Goal: Book appointment/travel/reservation

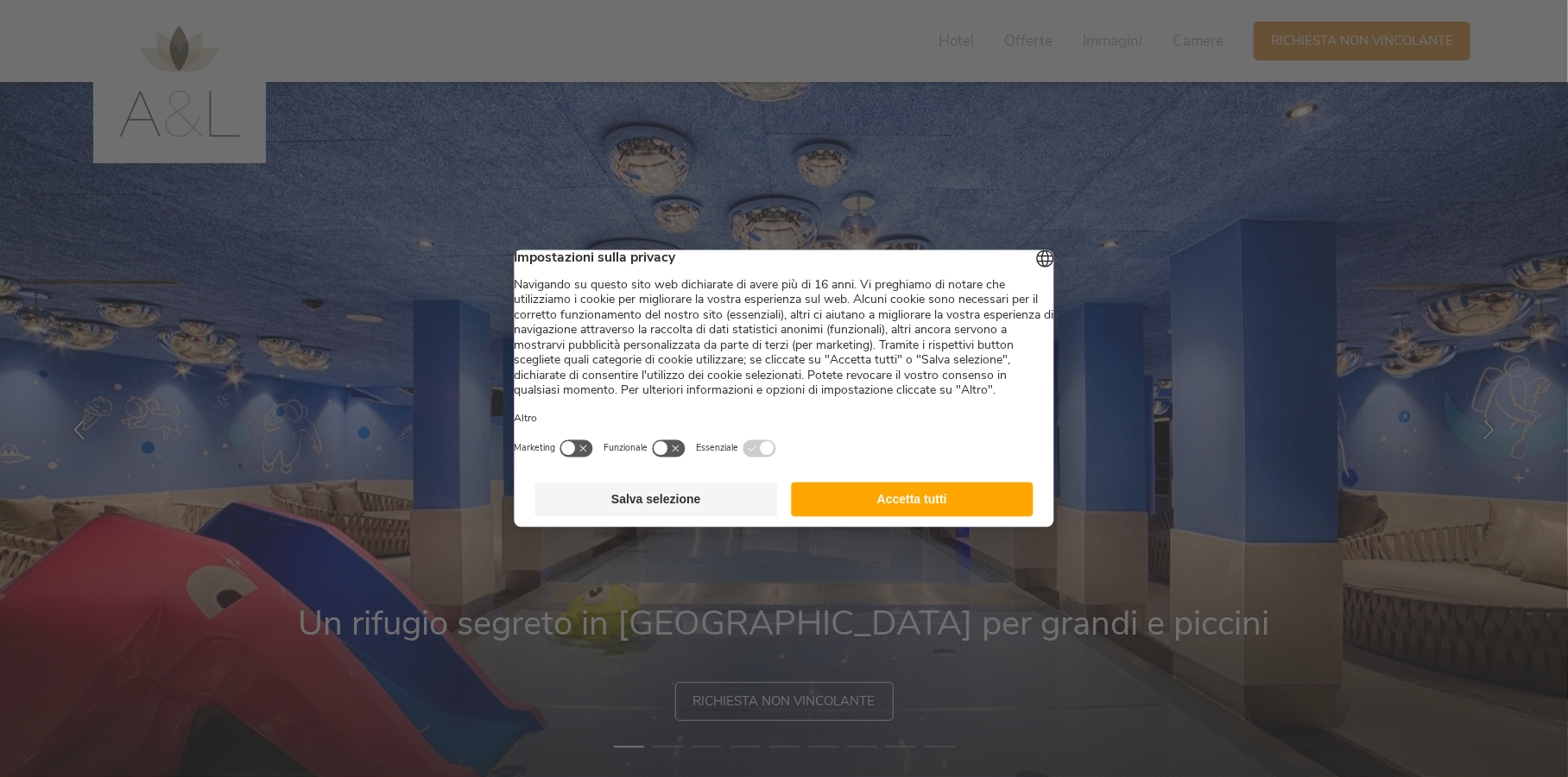
click at [918, 516] on button "Accetta tutti" at bounding box center [912, 499] width 242 height 35
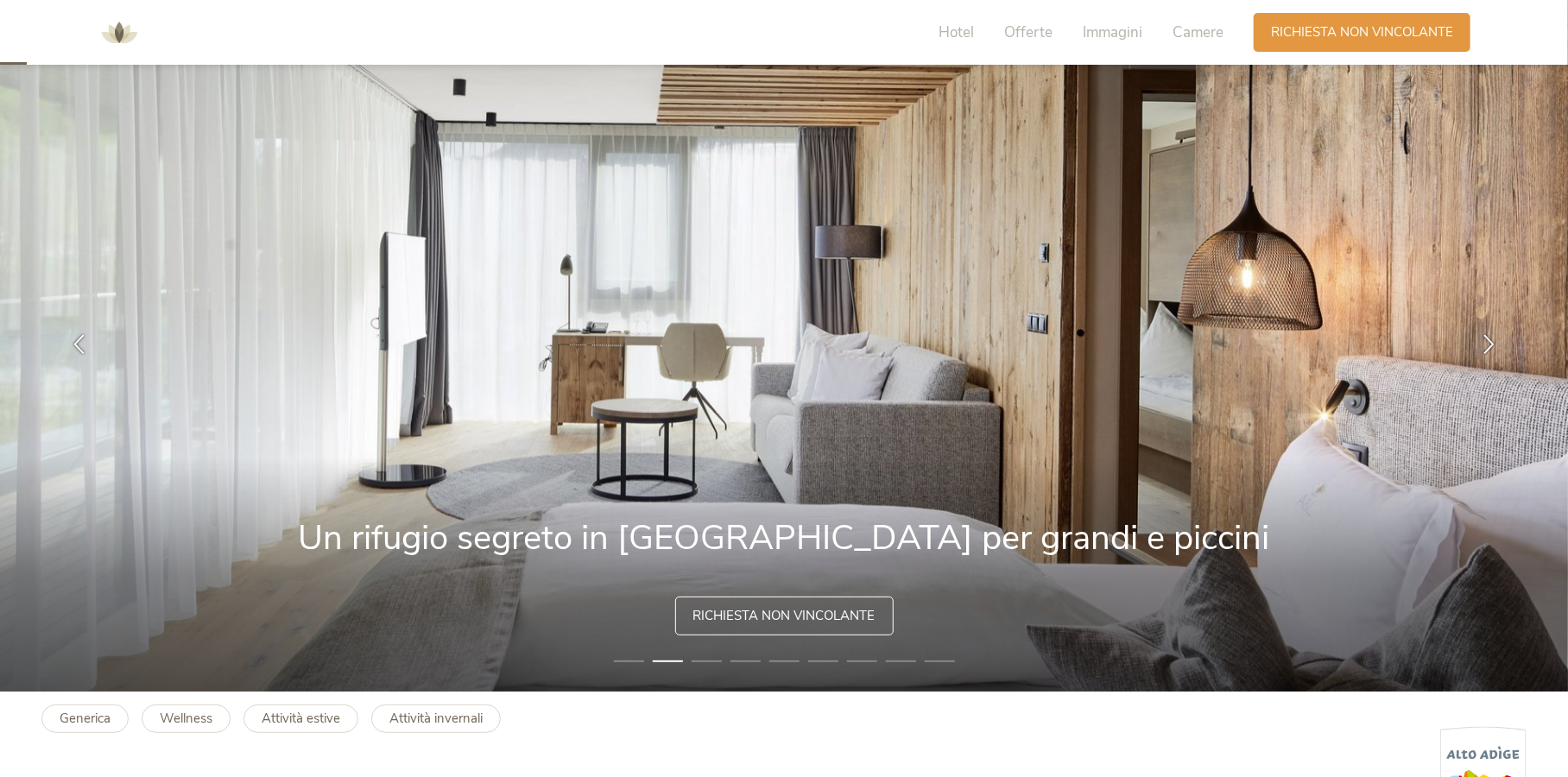
scroll to position [172, 0]
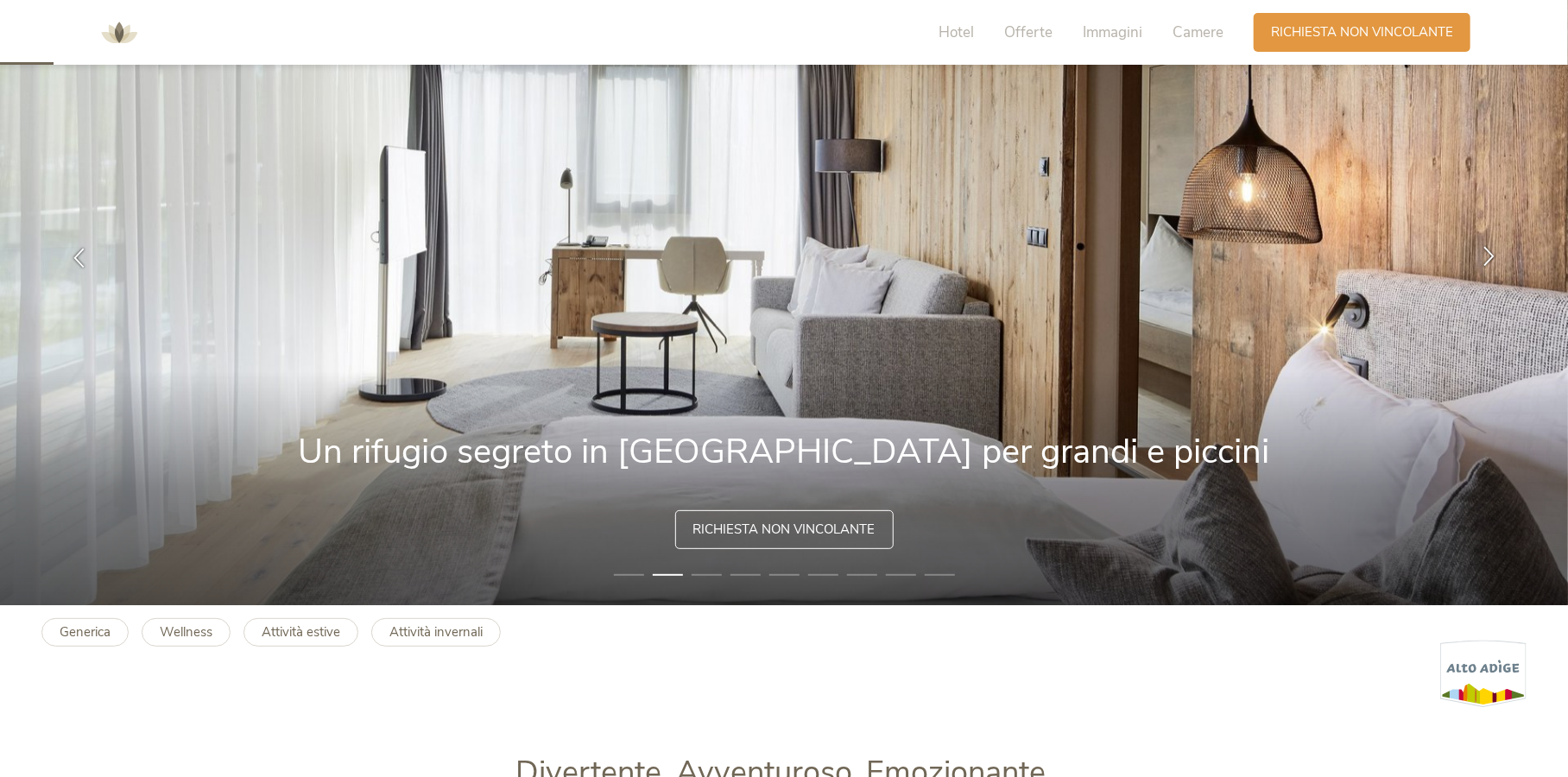
click at [1489, 256] on icon at bounding box center [1488, 256] width 20 height 20
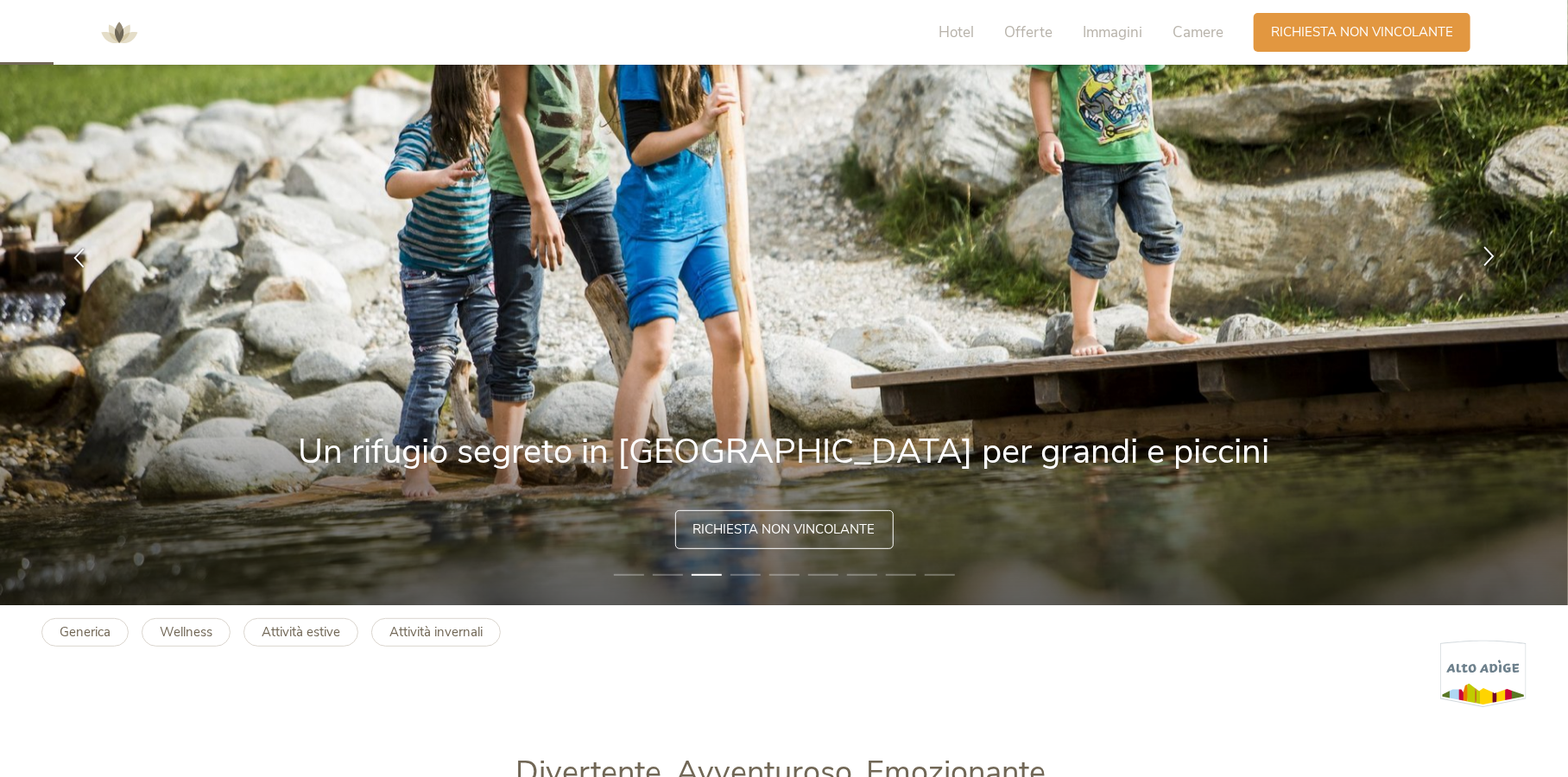
click at [1489, 256] on icon at bounding box center [1488, 256] width 20 height 20
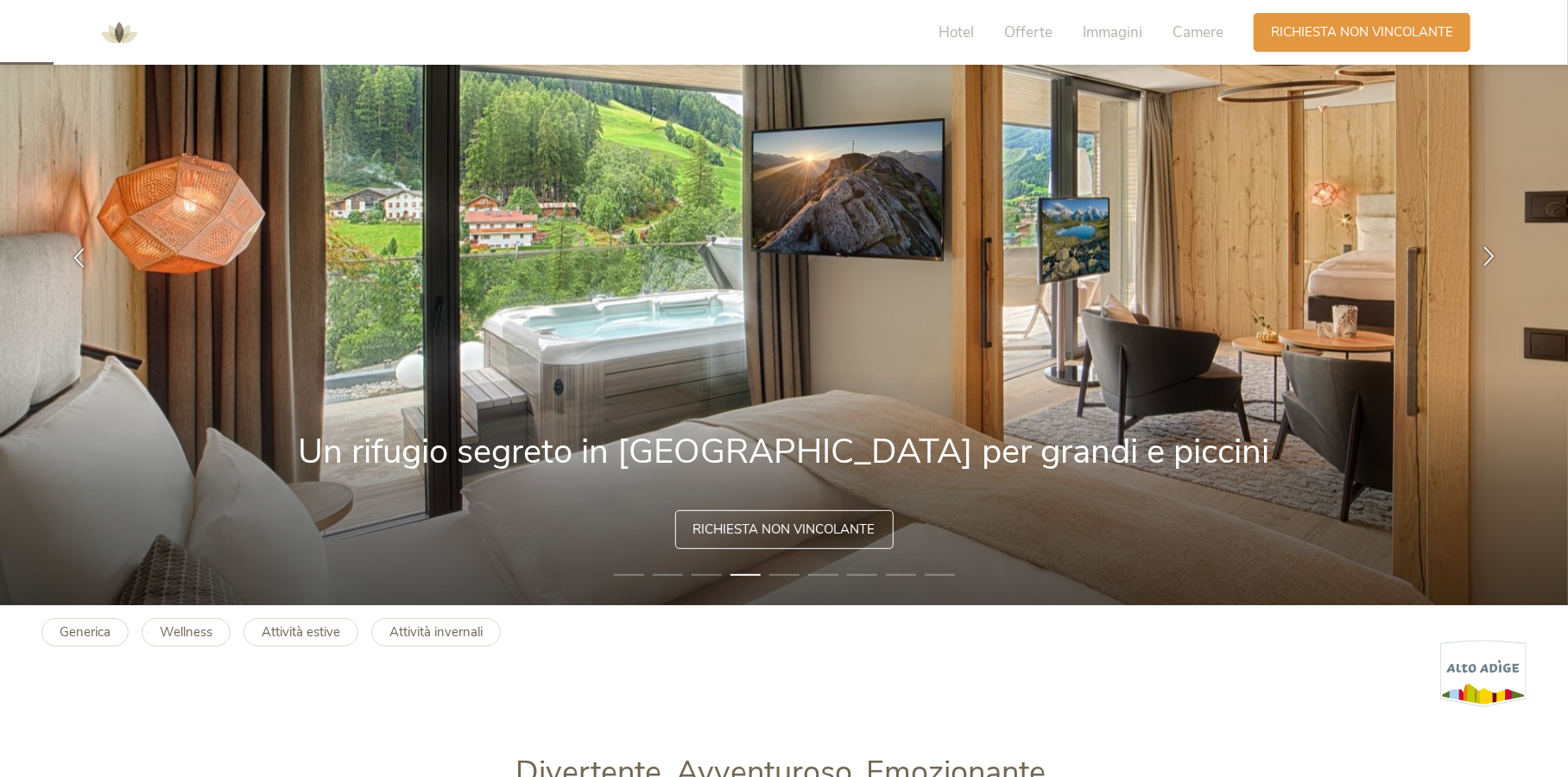
click at [1489, 256] on icon at bounding box center [1488, 256] width 20 height 20
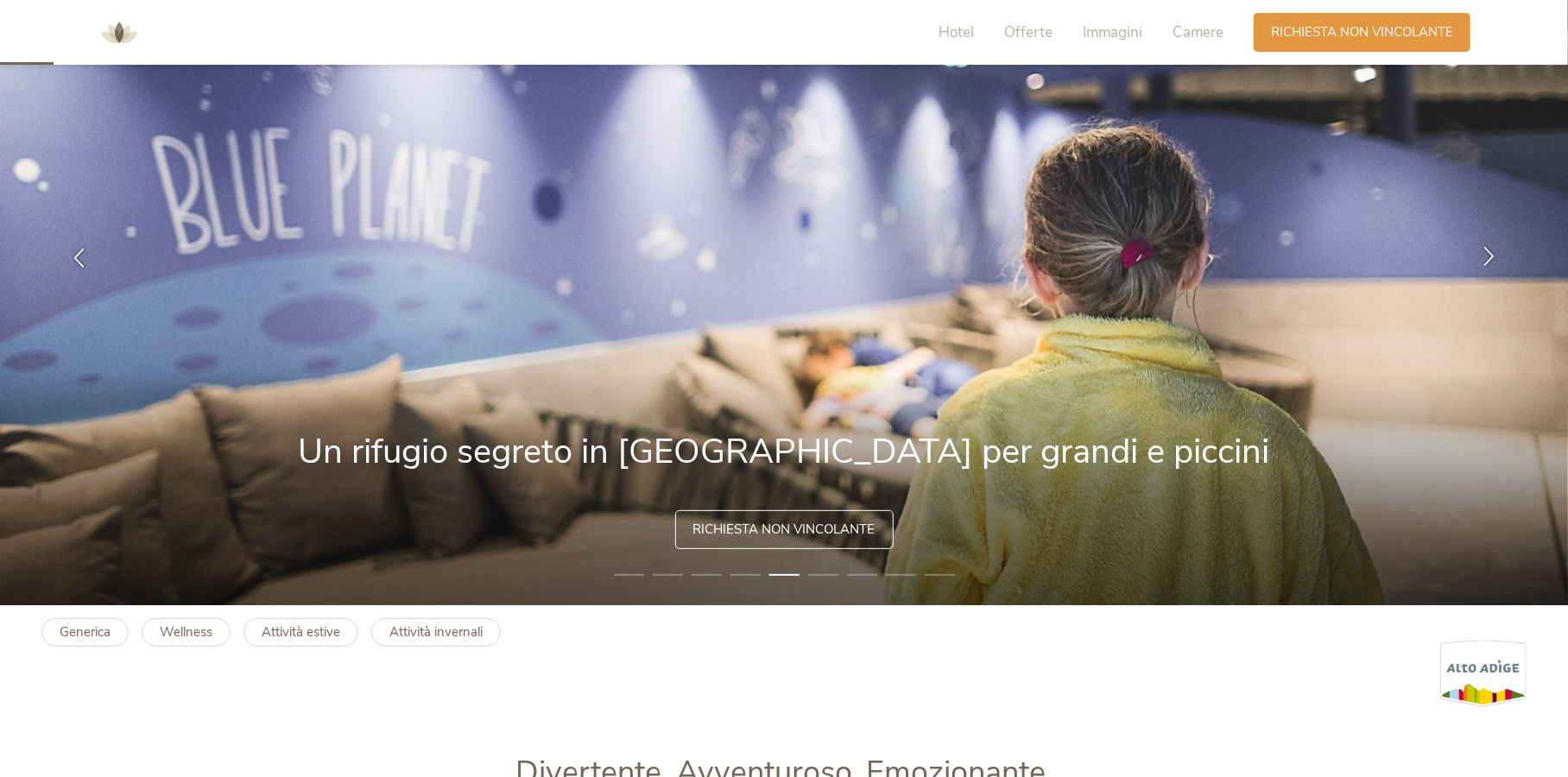
click at [1489, 256] on icon at bounding box center [1488, 256] width 20 height 20
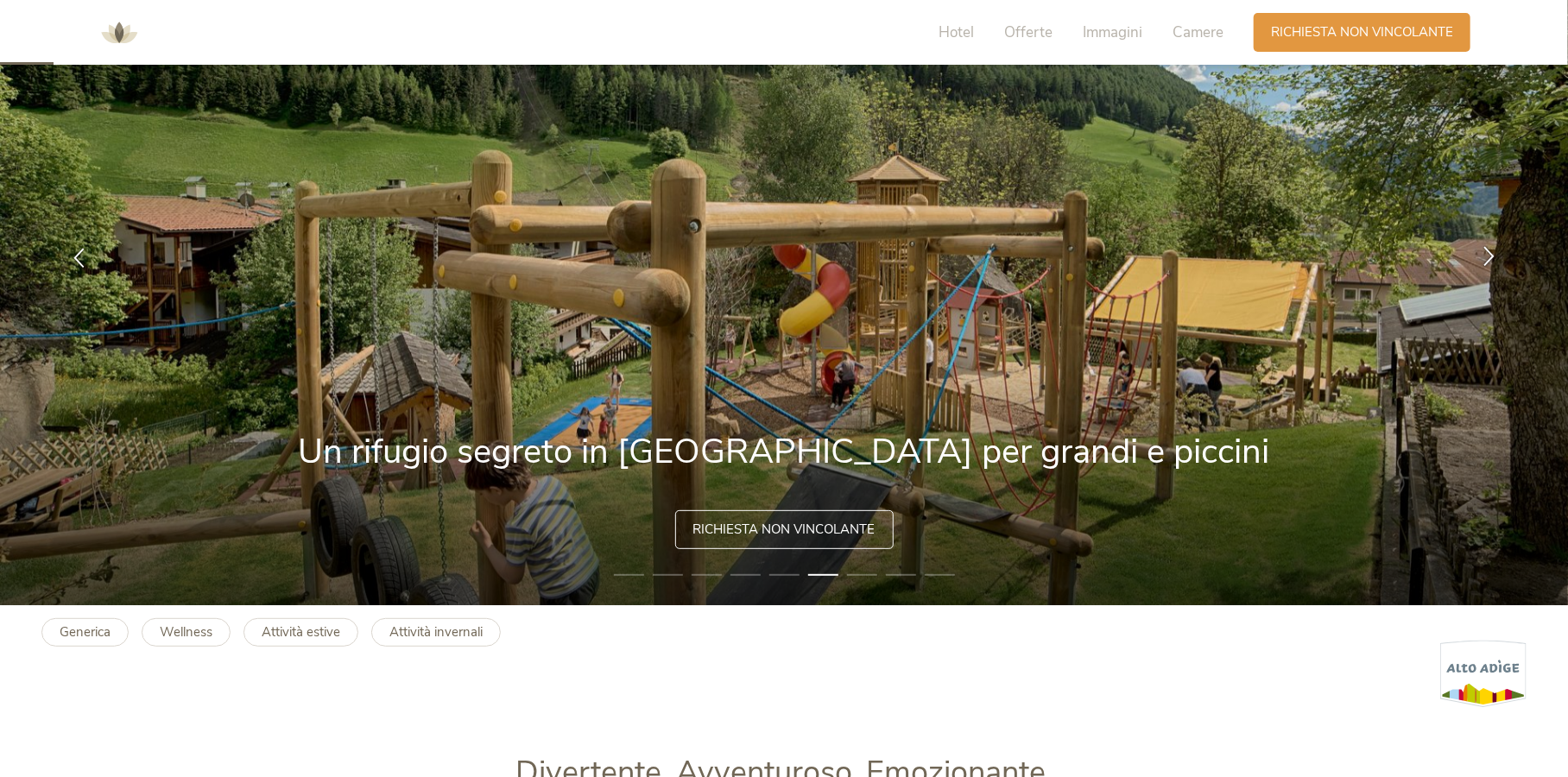
click at [1489, 256] on icon at bounding box center [1488, 256] width 20 height 20
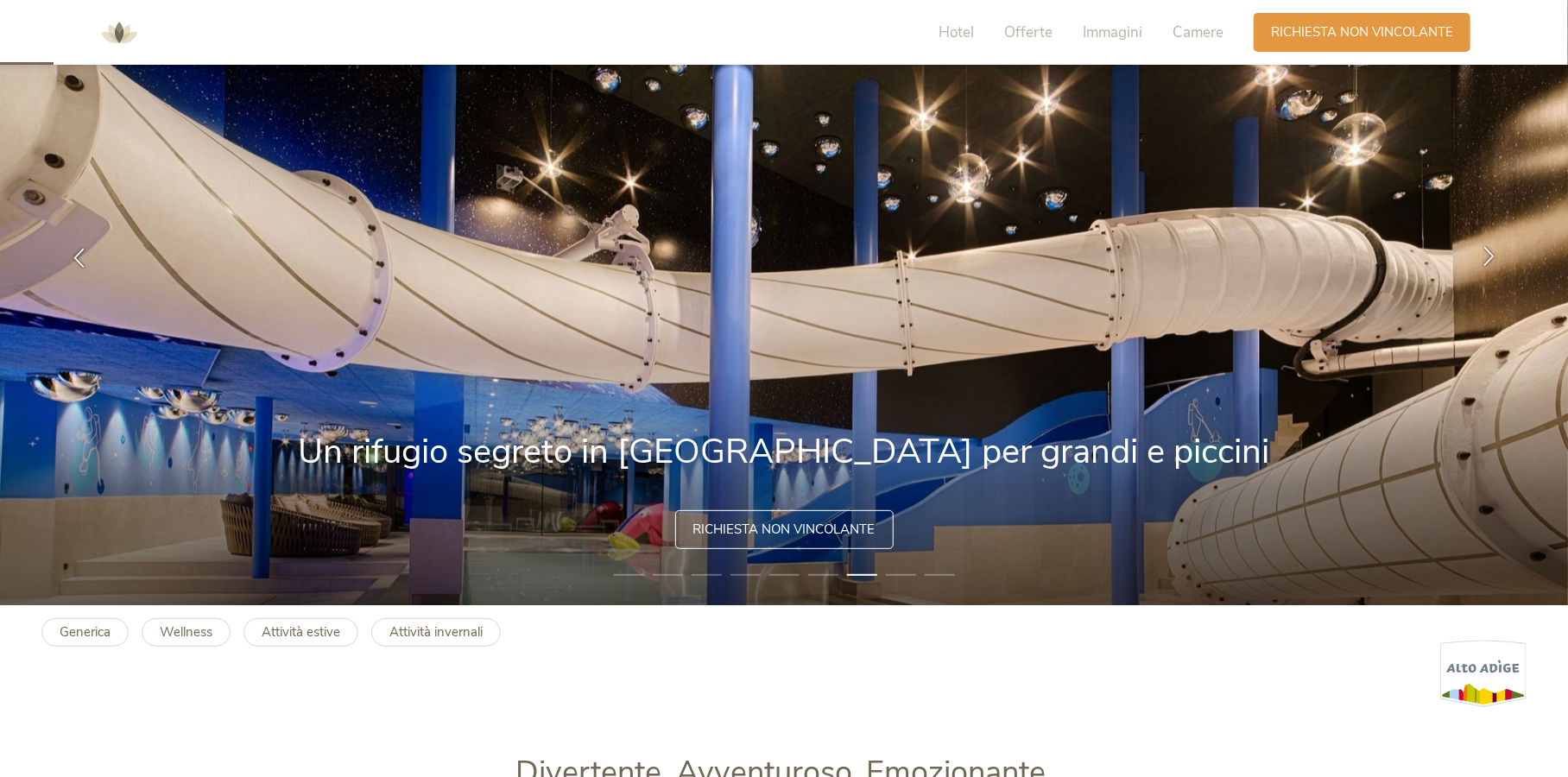
click at [1489, 256] on icon at bounding box center [1488, 256] width 20 height 20
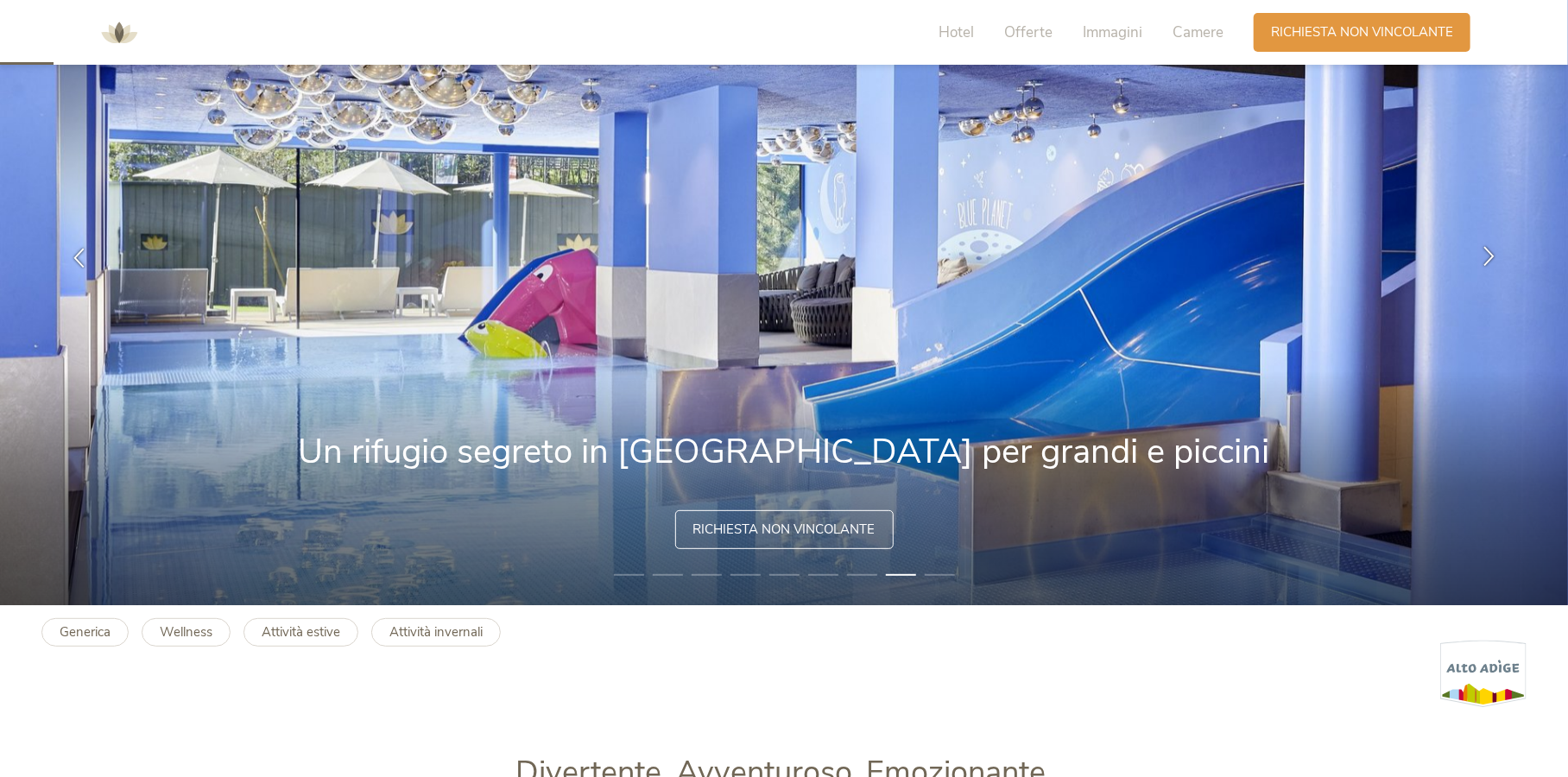
click at [1489, 256] on icon at bounding box center [1488, 256] width 20 height 20
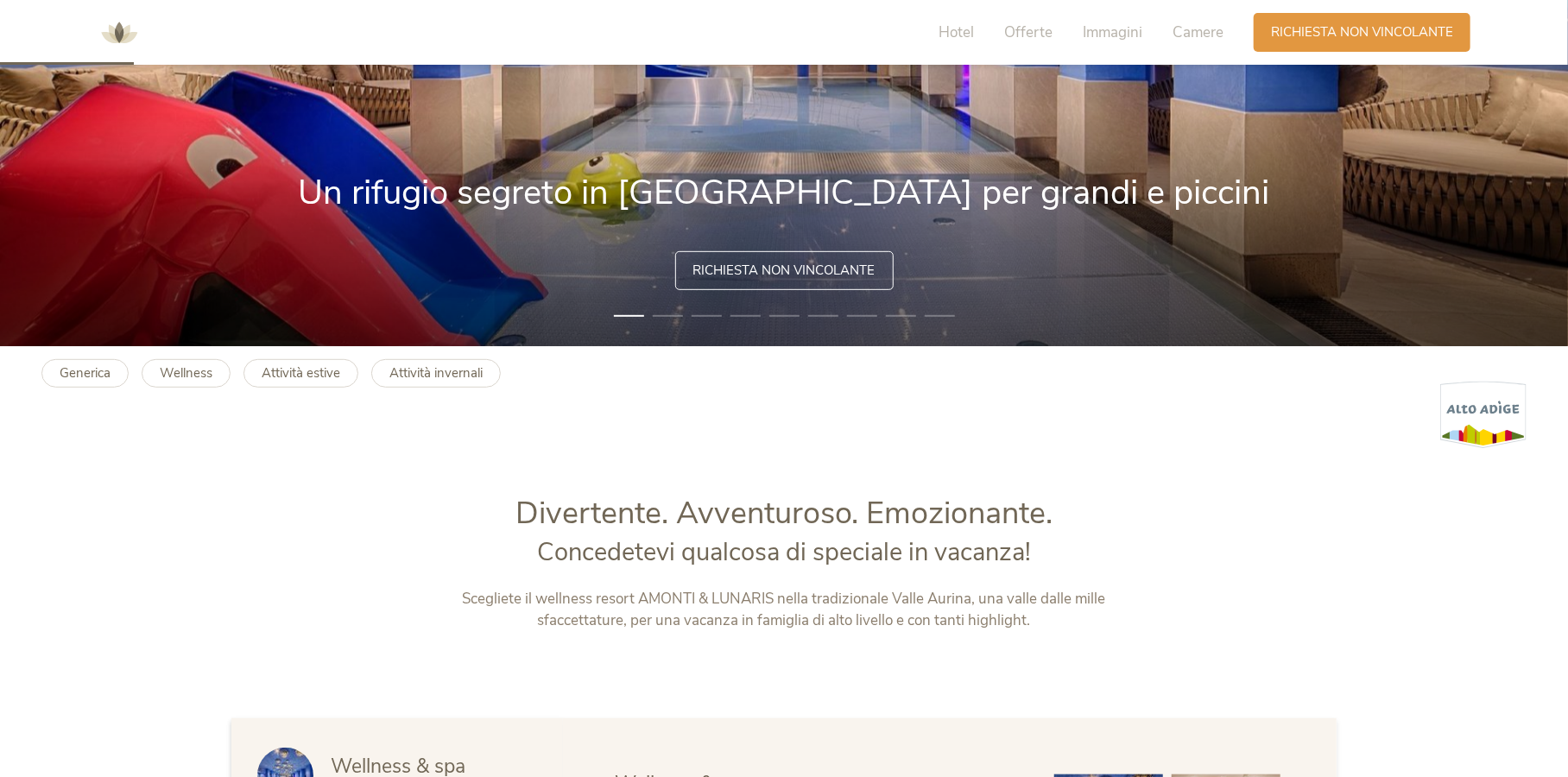
scroll to position [0, 0]
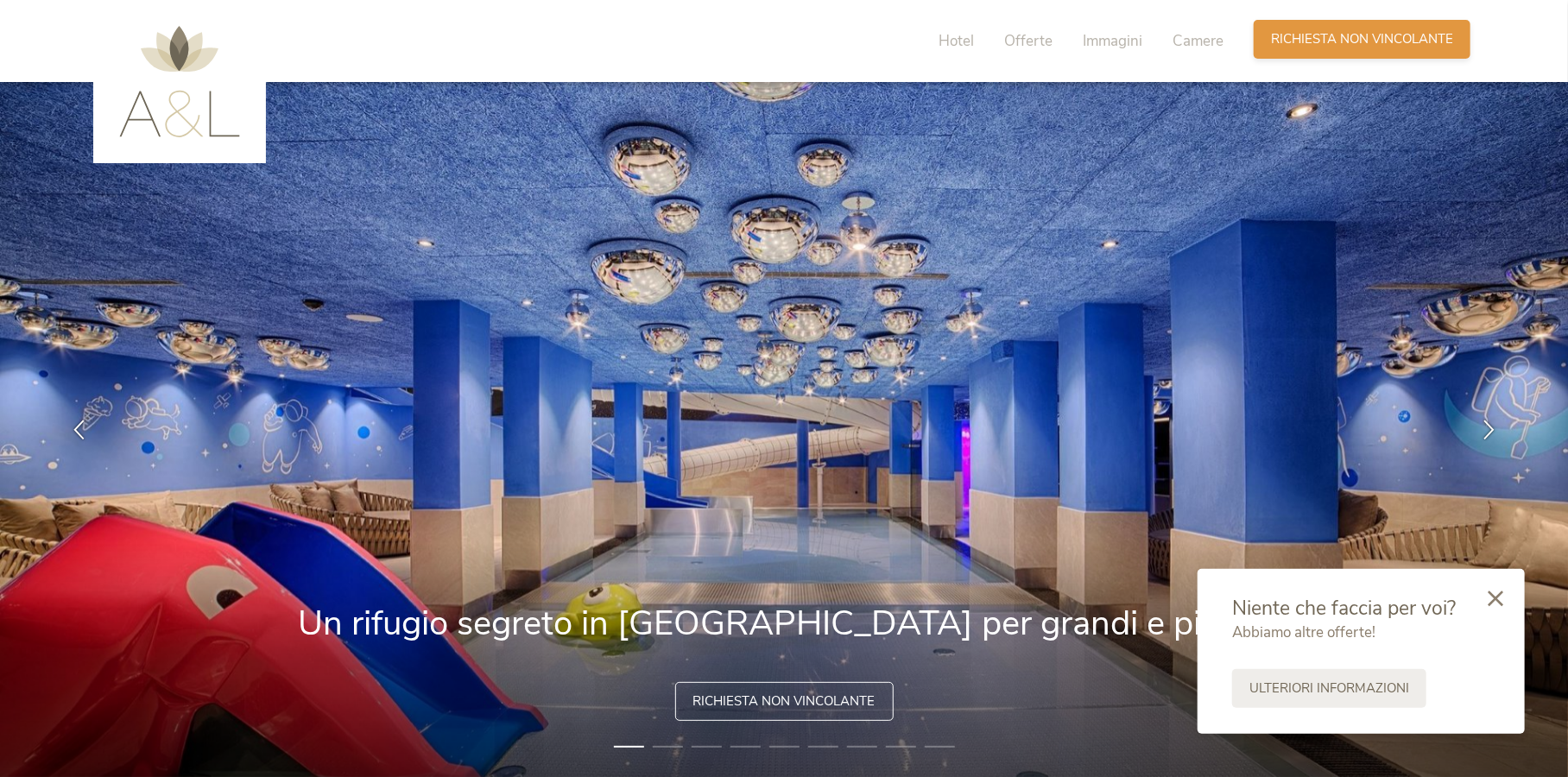
click at [1334, 38] on span "Richiesta non vincolante" at bounding box center [1361, 38] width 183 height 18
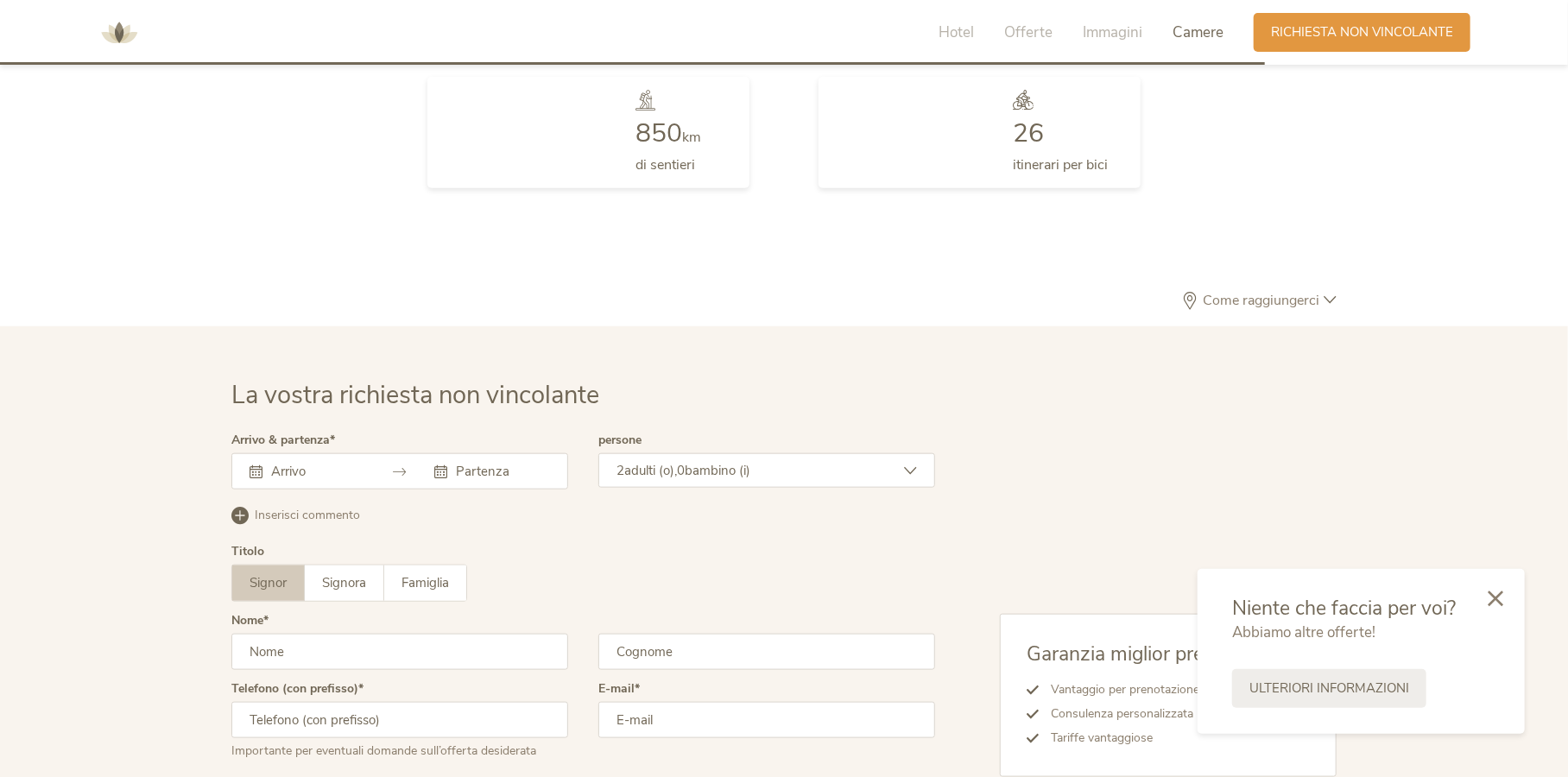
scroll to position [5056, 0]
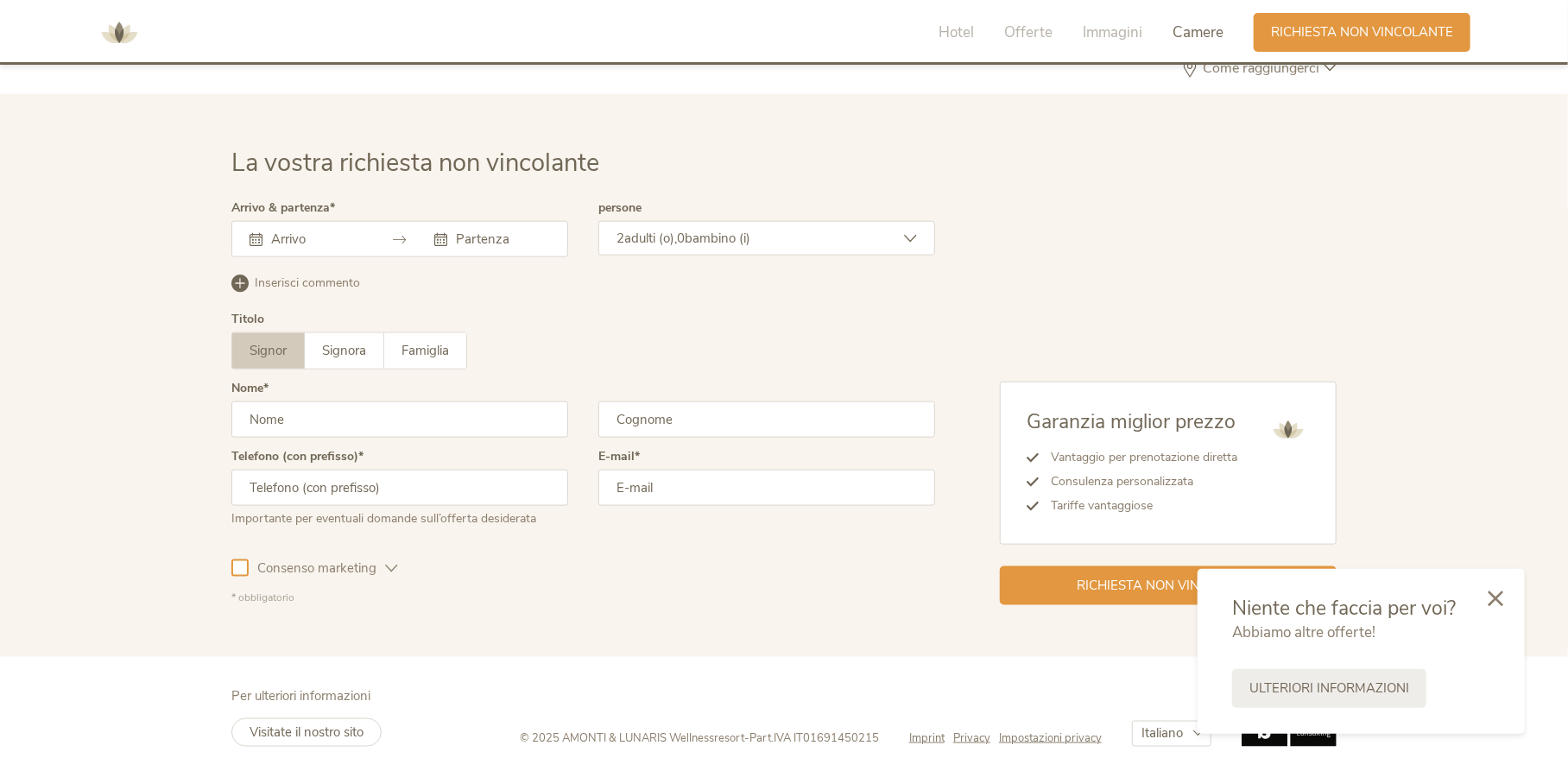
click at [332, 232] on input "text" at bounding box center [315, 239] width 98 height 17
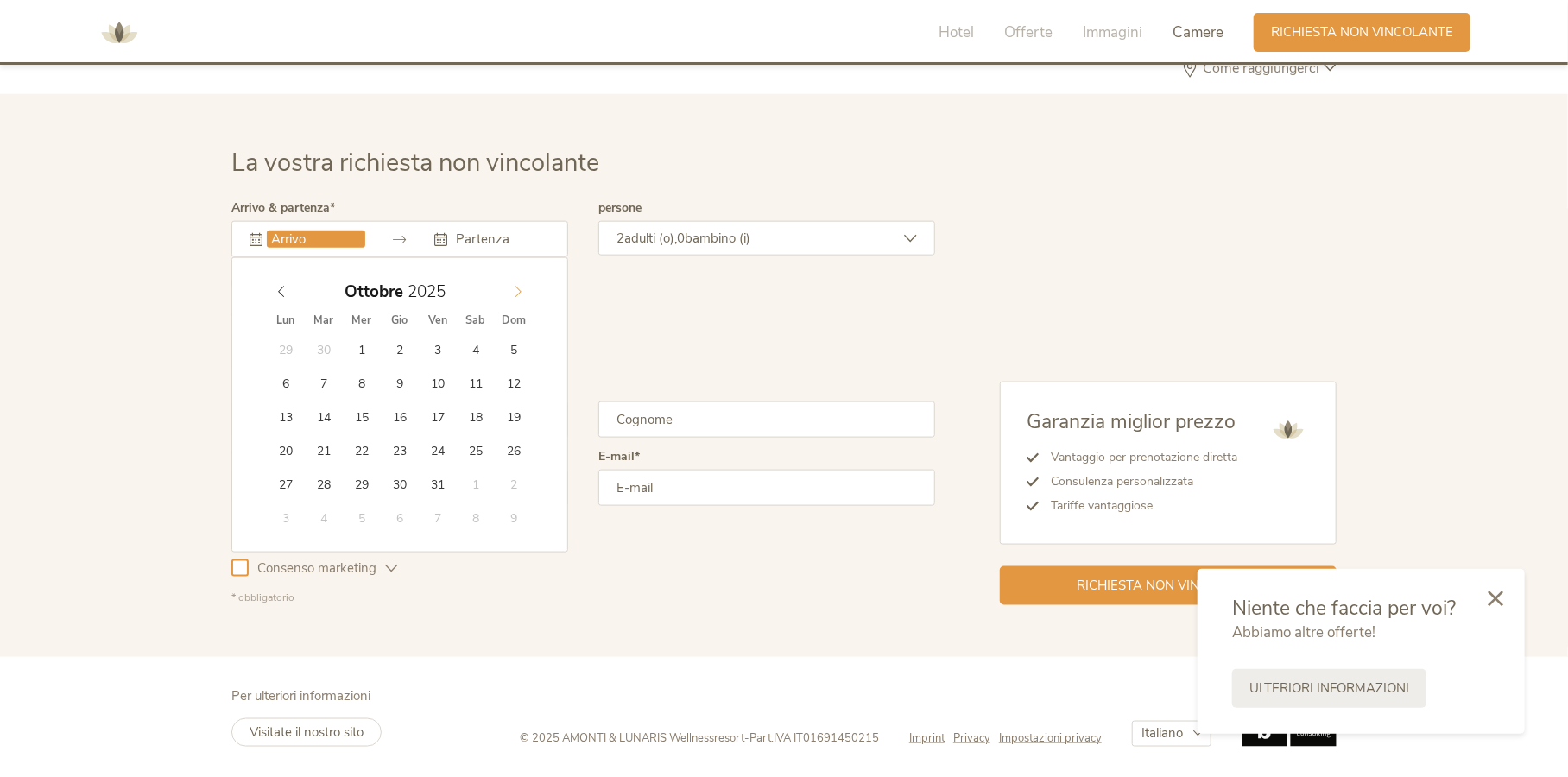
click at [517, 283] on span at bounding box center [518, 287] width 29 height 24
type input "[DATE]"
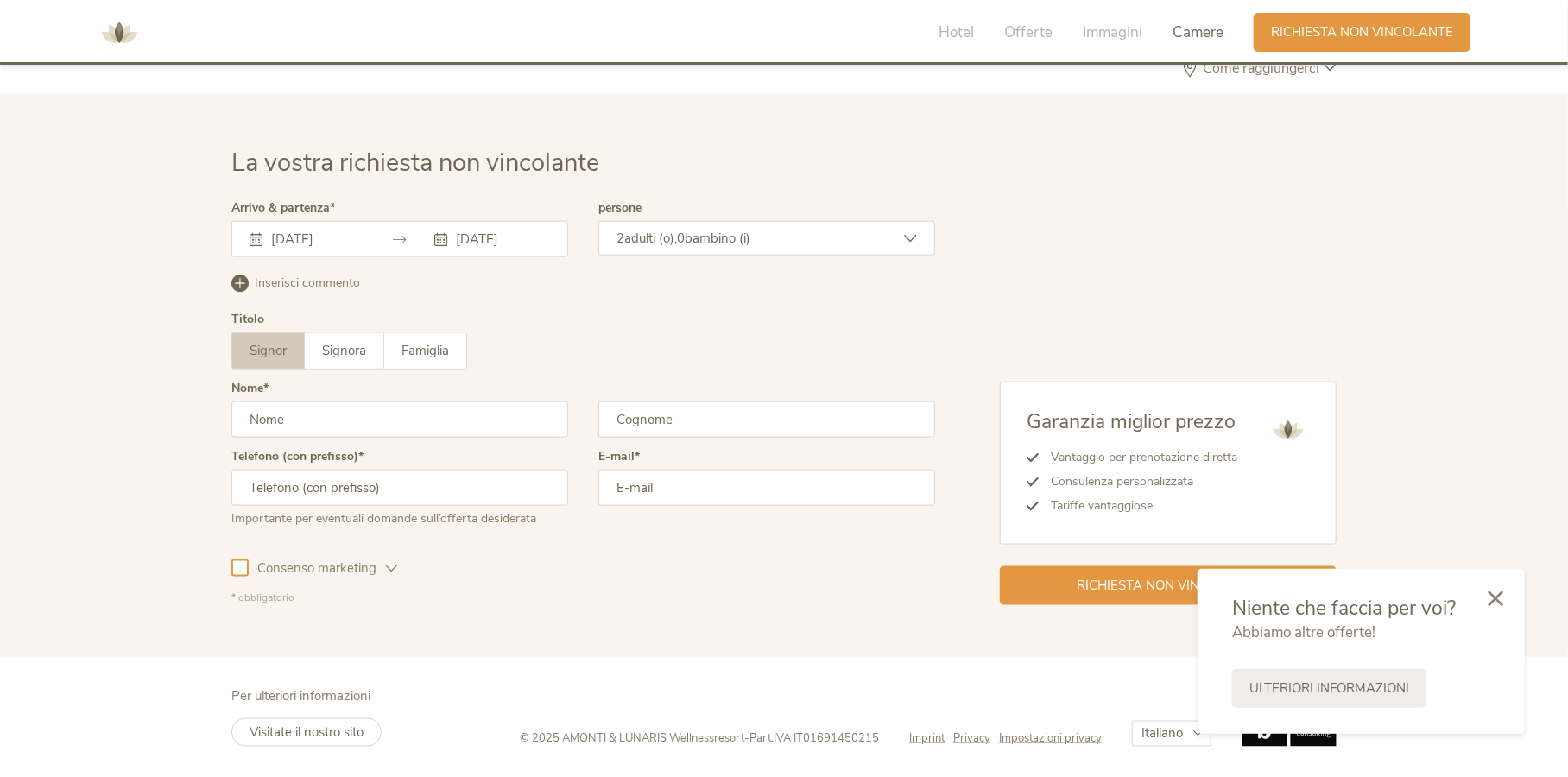
click at [844, 234] on div "2 adulti (o), 0 bambino (i)" at bounding box center [767, 238] width 337 height 35
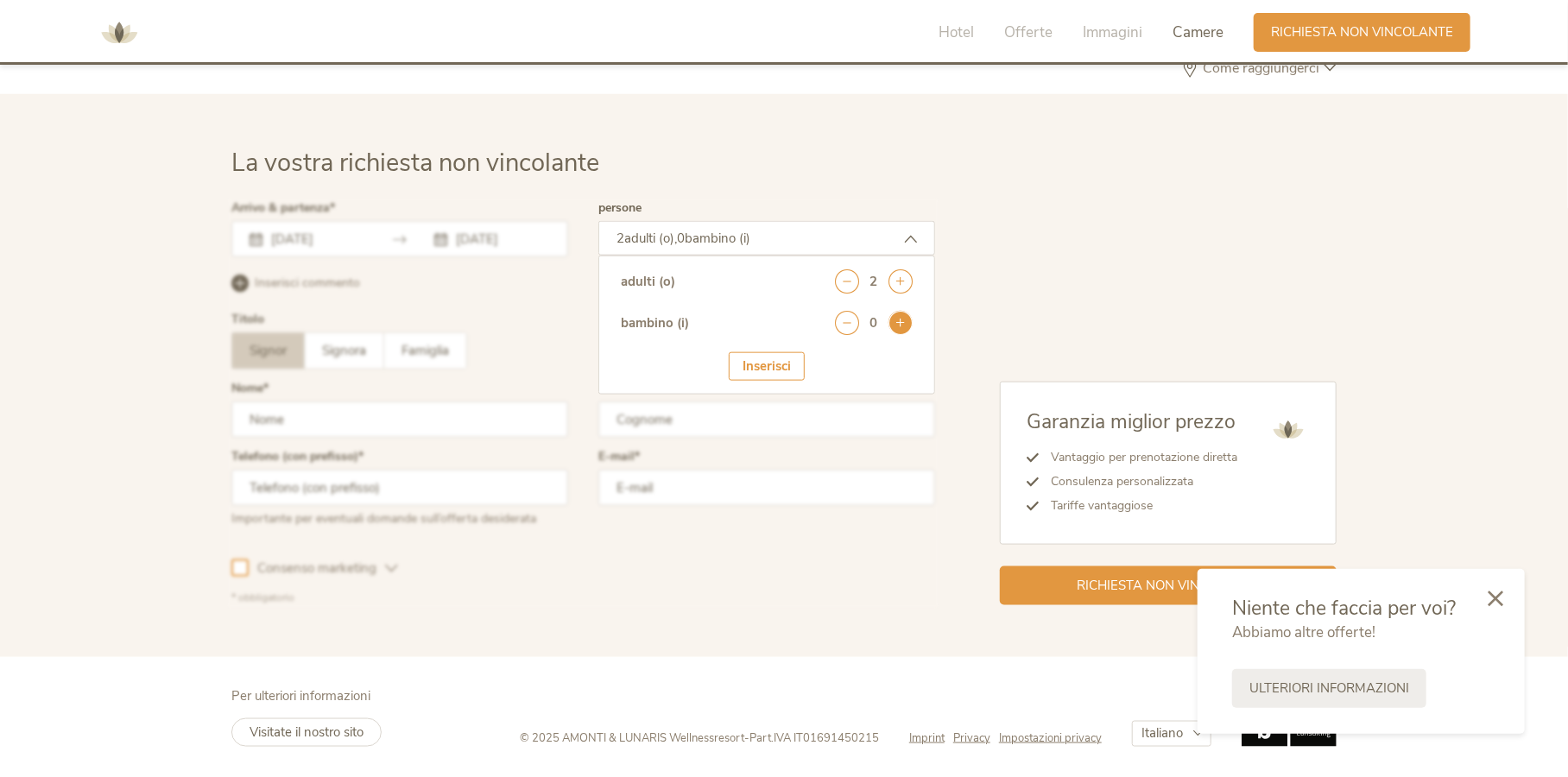
click at [901, 325] on icon at bounding box center [901, 323] width 24 height 24
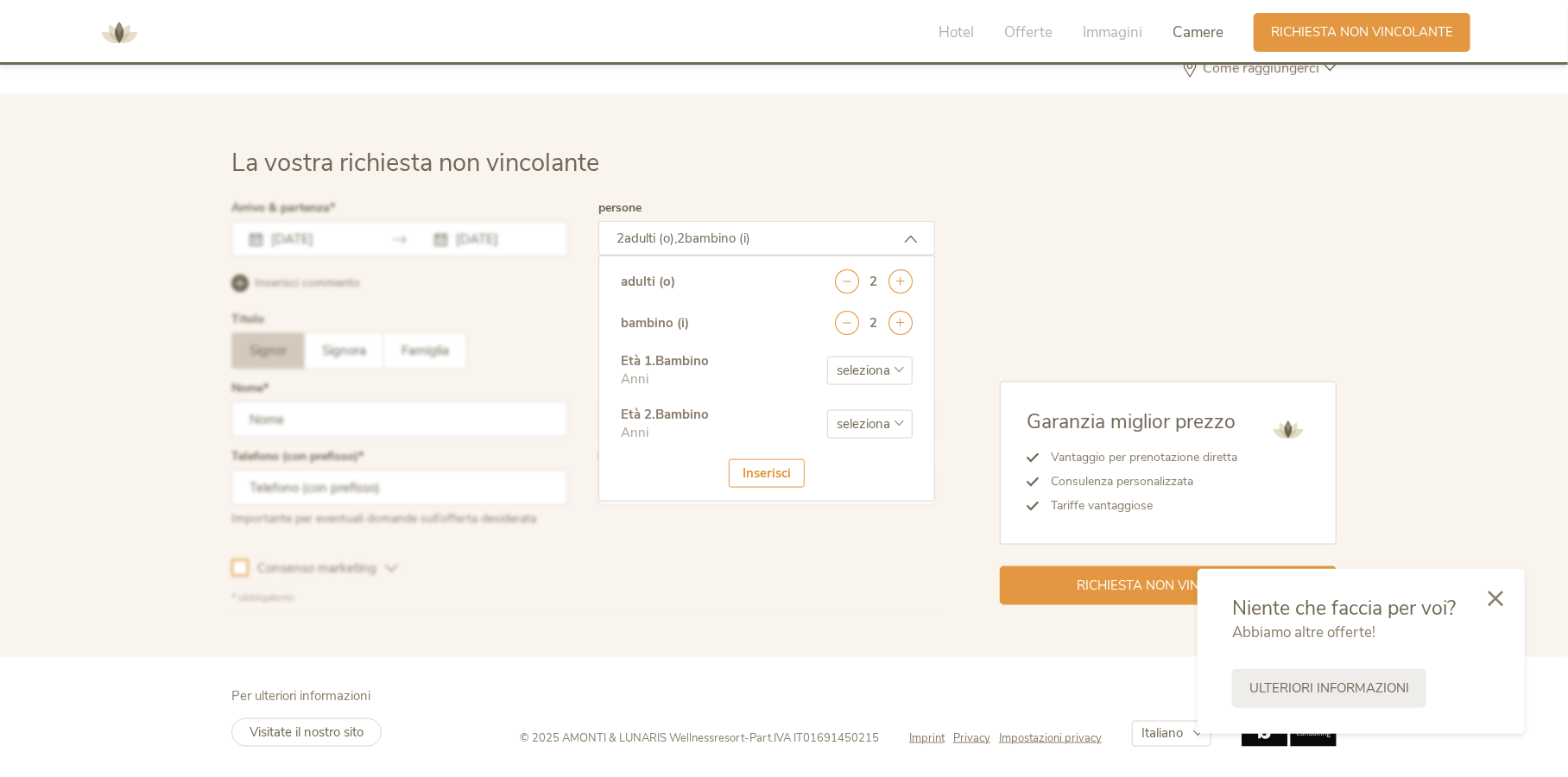
click at [888, 366] on select "seleziona 0 1 2 3 4 5 6 7 8 9 10 11 12 13 14 15 16 17" at bounding box center [869, 371] width 85 height 28
select select "7"
click at [827, 357] on select "seleziona 0 1 2 3 4 5 6 7 8 9 10 11 12 13 14 15 16 17" at bounding box center [869, 371] width 85 height 28
click at [856, 415] on select "seleziona 0 1 2 3 4 5 6 7 8 9 10 11 12 13 14 15 16 17" at bounding box center [869, 424] width 85 height 28
select select "11"
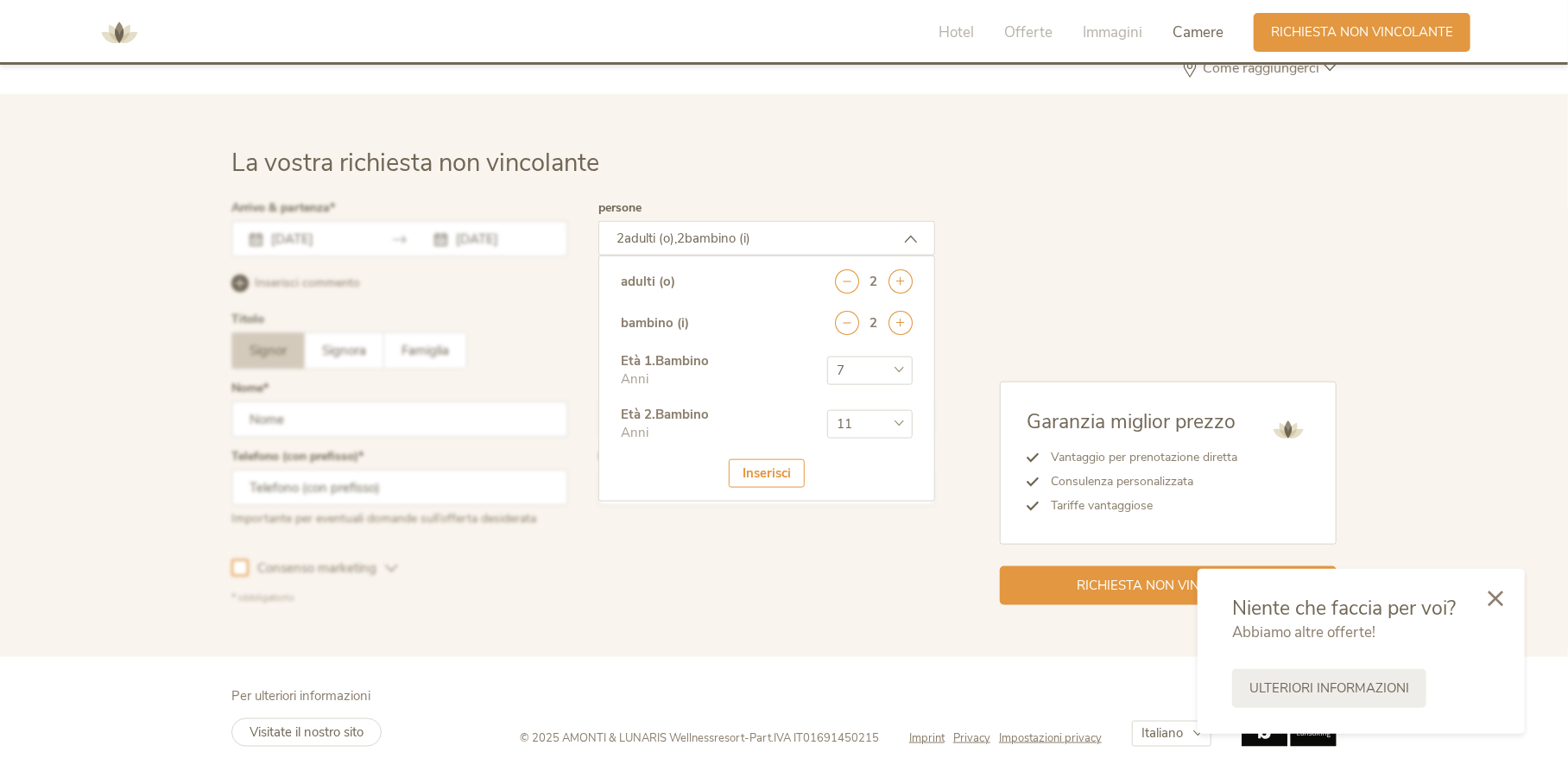
click at [827, 410] on select "seleziona 0 1 2 3 4 5 6 7 8 9 10 11 12 13 14 15 16 17" at bounding box center [869, 424] width 85 height 28
click at [759, 471] on div "Inserisci" at bounding box center [766, 474] width 76 height 28
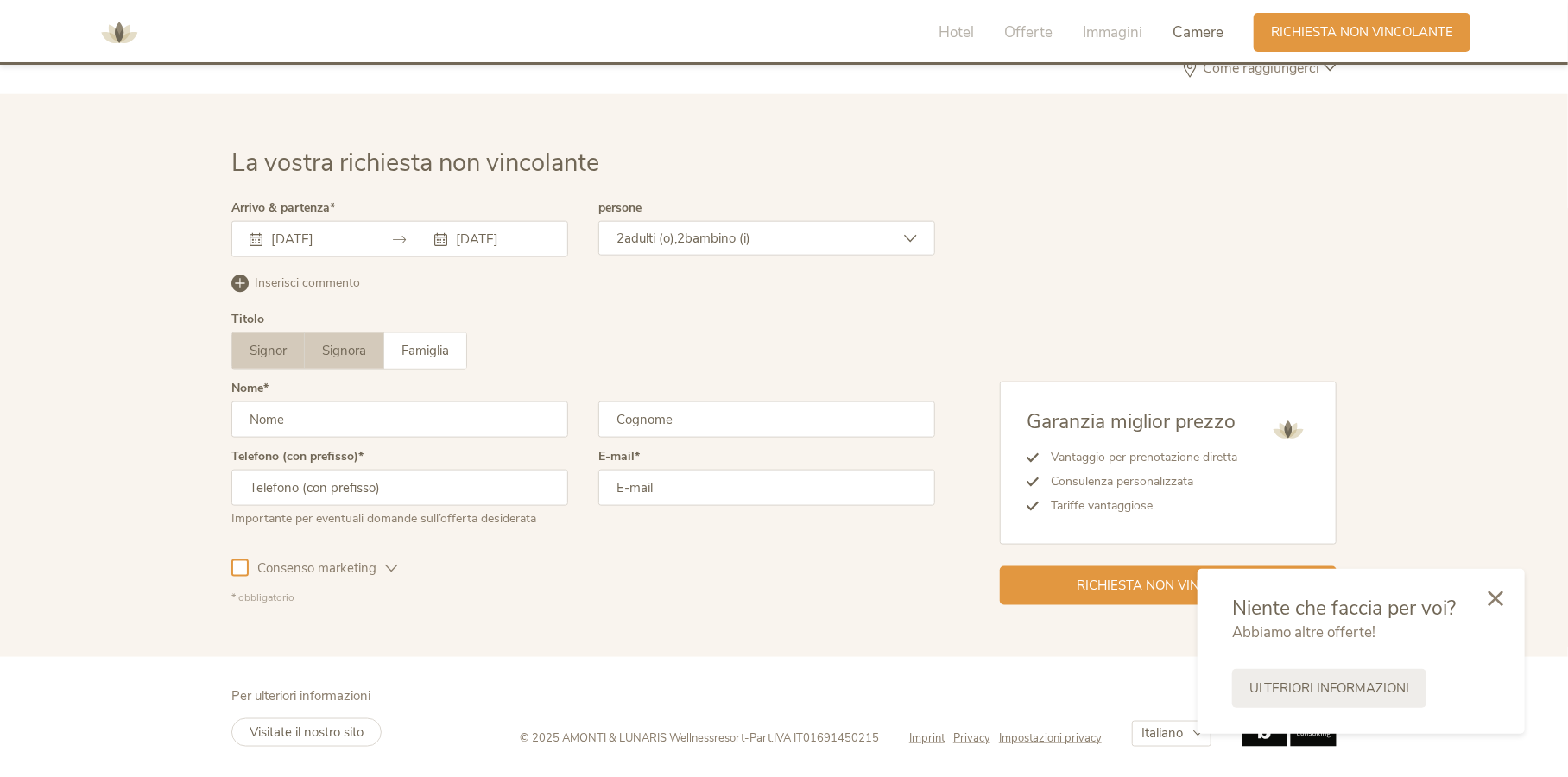
click at [338, 347] on span "Signora" at bounding box center [344, 350] width 44 height 17
click at [298, 413] on input "text" at bounding box center [400, 419] width 337 height 37
type input "[PERSON_NAME]"
click at [637, 421] on input "text" at bounding box center [767, 419] width 337 height 37
type input "Baldin"
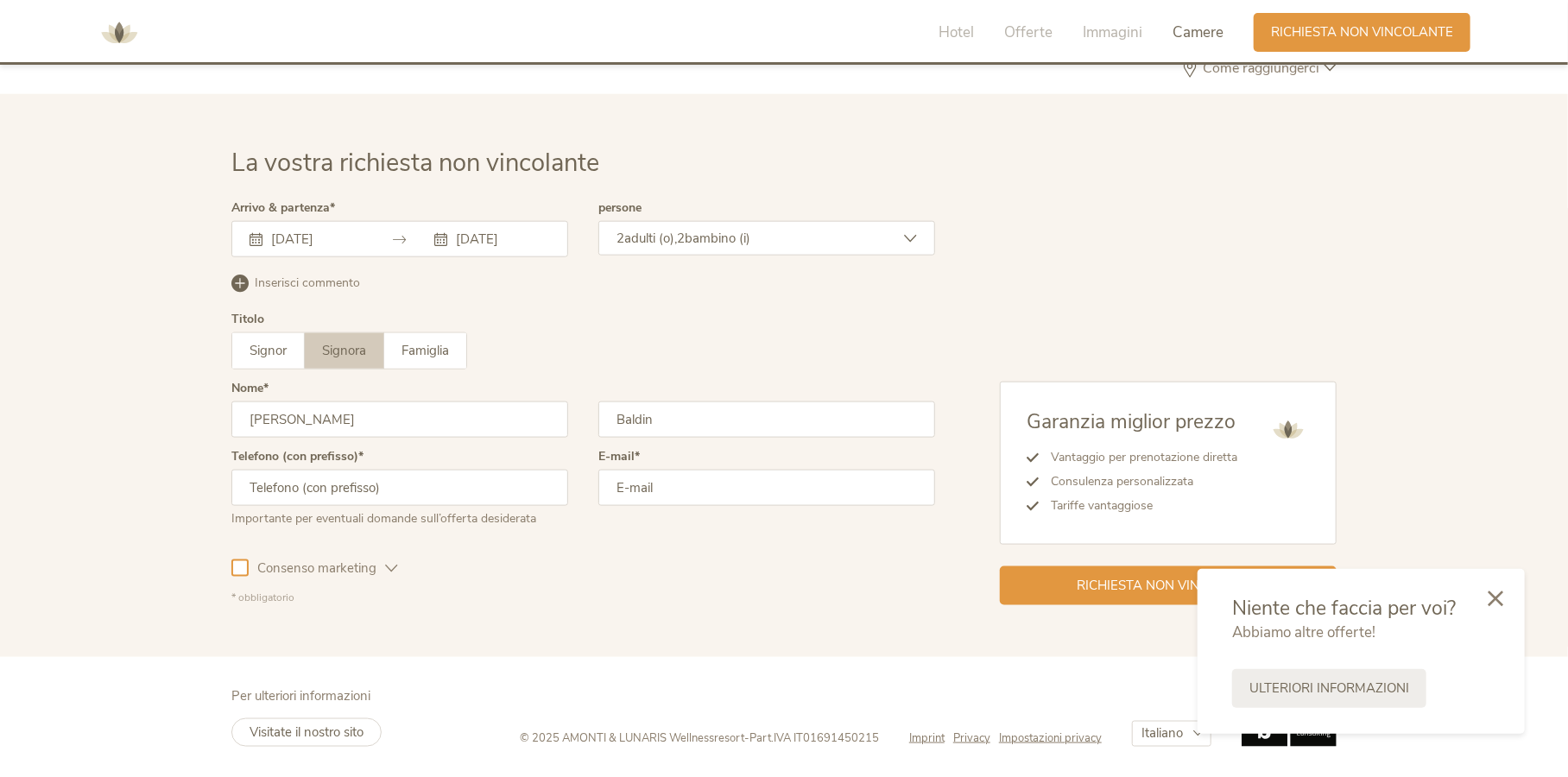
click at [364, 496] on input "text" at bounding box center [400, 488] width 337 height 37
type input "[PHONE_NUMBER]"
click at [716, 486] on input "email" at bounding box center [767, 488] width 337 height 37
type input "[EMAIL_ADDRESS][DOMAIN_NAME]"
click at [1487, 600] on icon at bounding box center [1495, 596] width 16 height 16
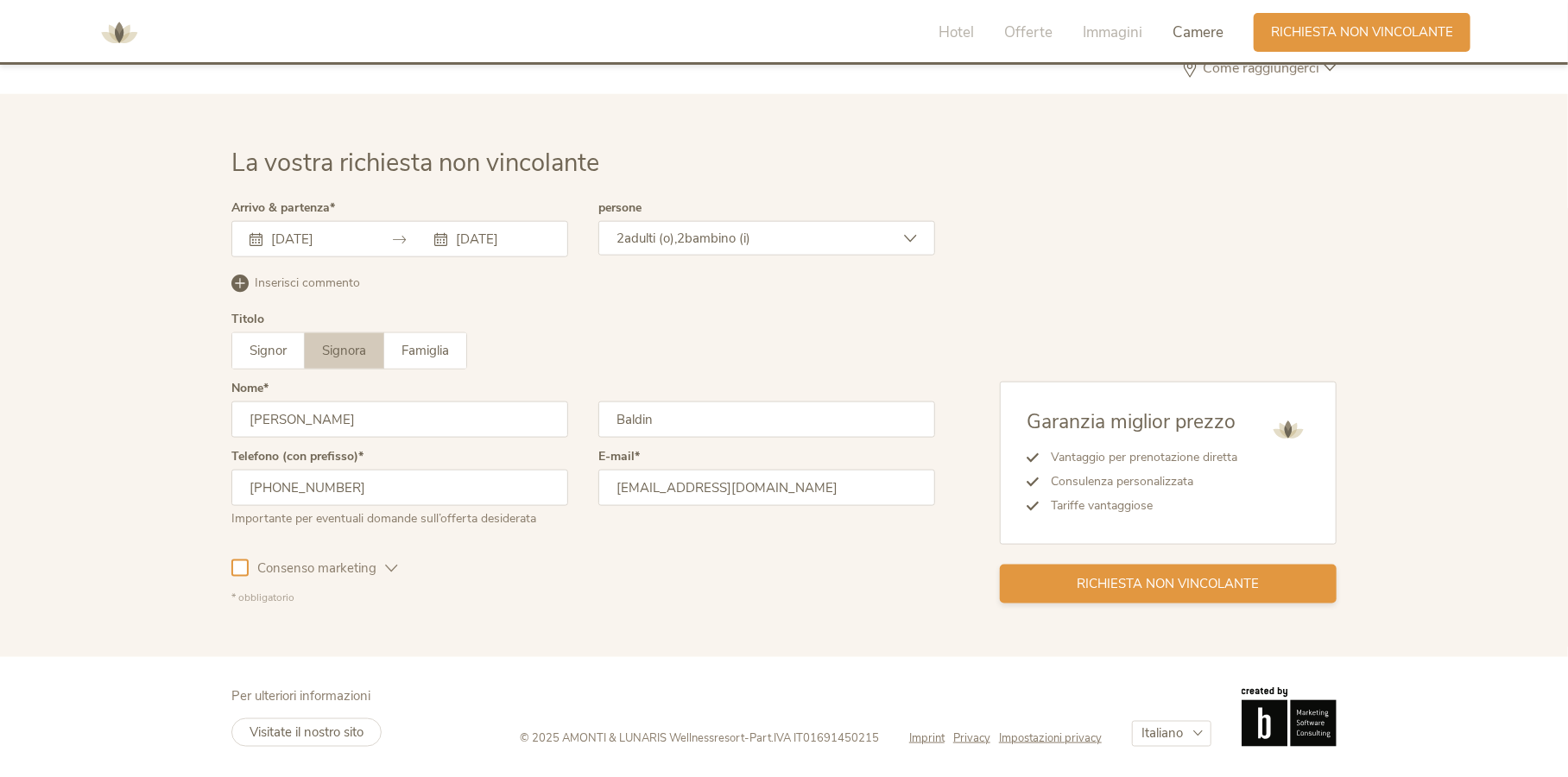
click at [1142, 581] on span "Richiesta non vincolante" at bounding box center [1168, 583] width 183 height 18
